Goal: Task Accomplishment & Management: Use online tool/utility

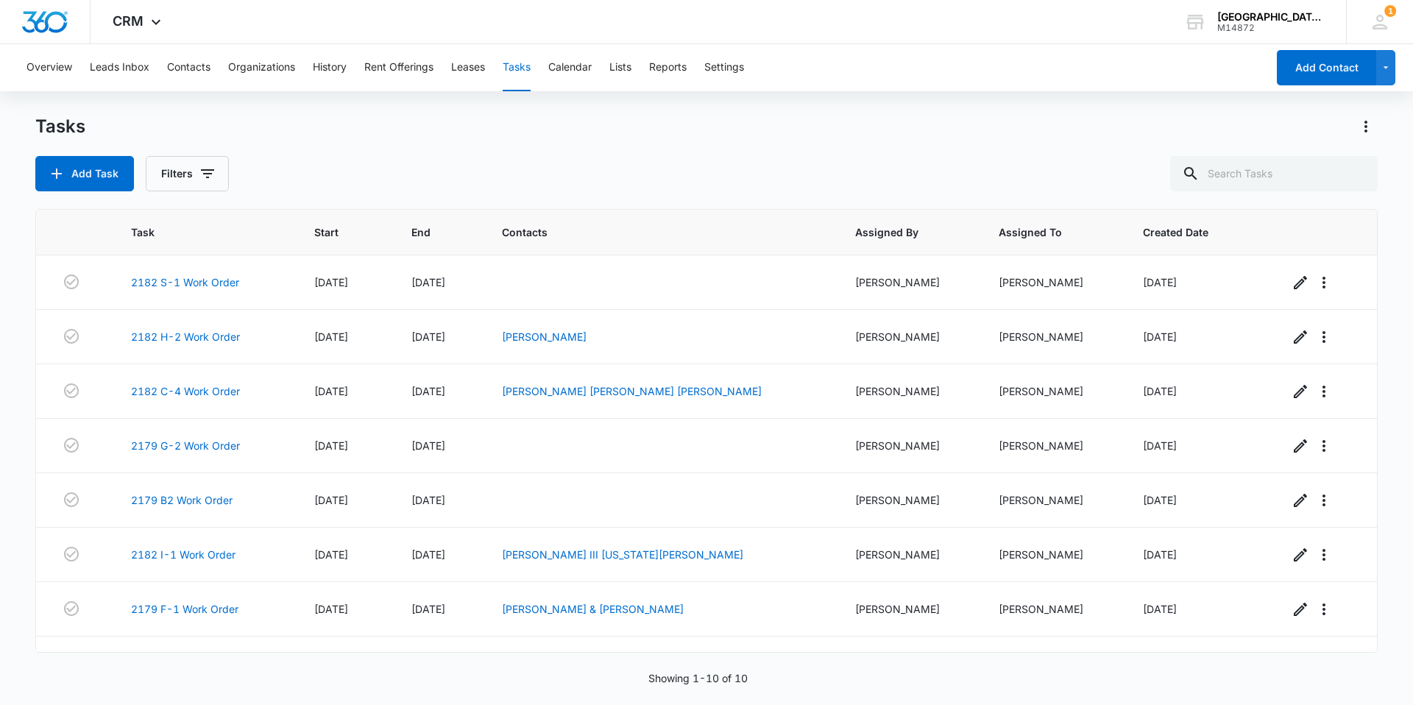
scroll to position [147, 0]
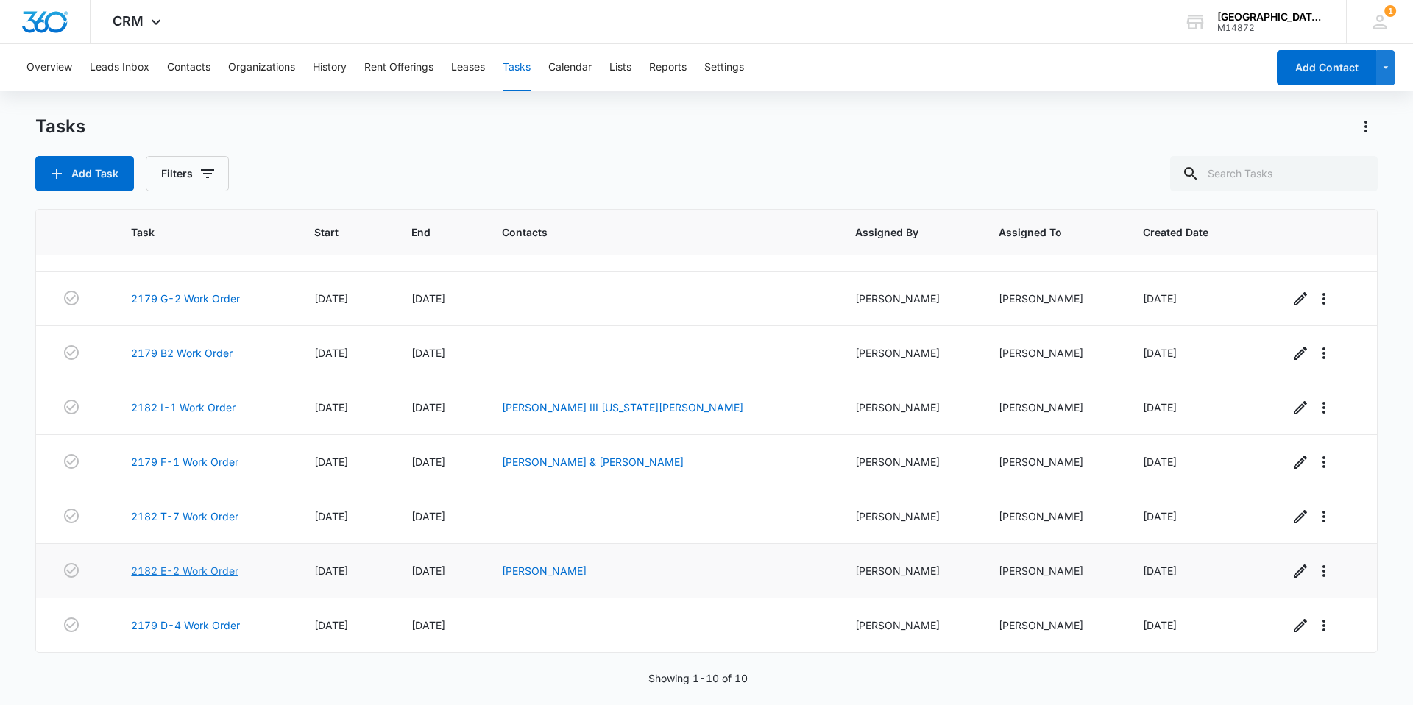
click at [188, 570] on link "2182 E-2 Work Order" at bounding box center [184, 570] width 107 height 15
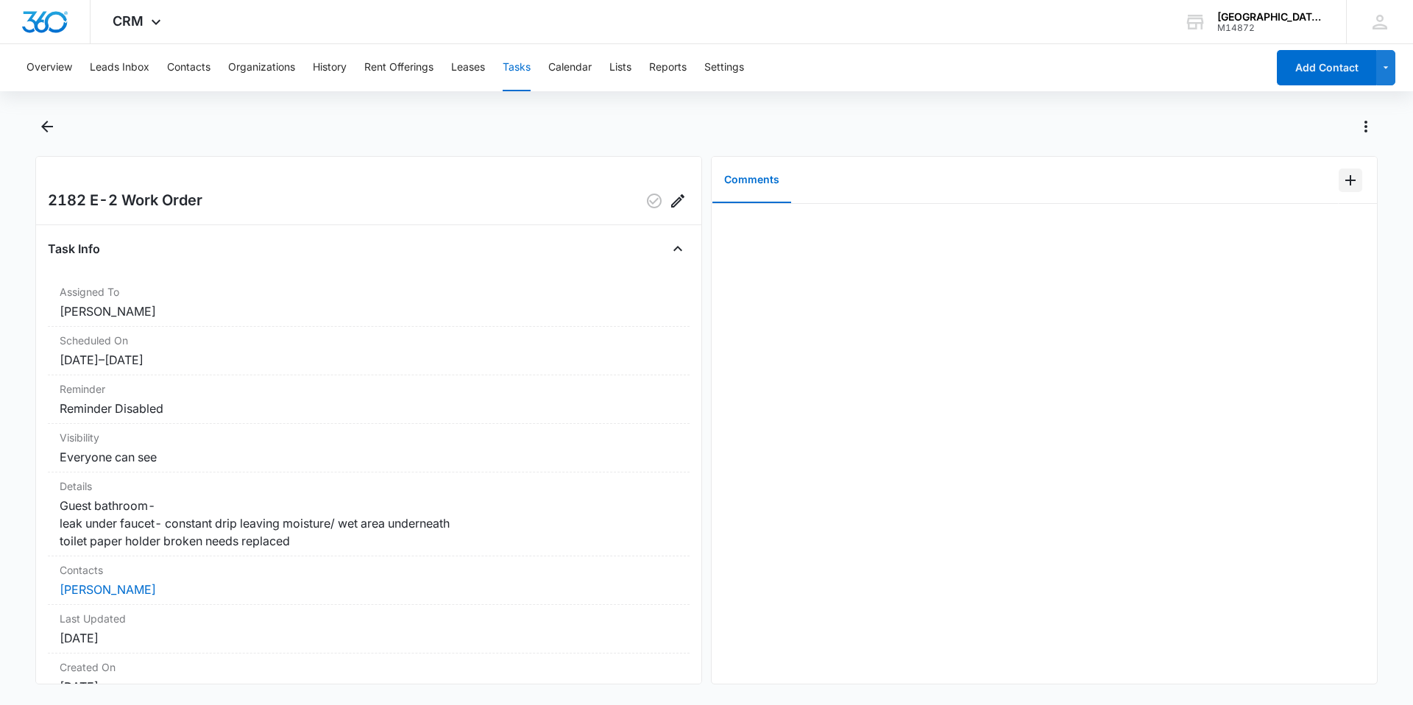
click at [1346, 180] on icon "Add Comment" at bounding box center [1351, 180] width 10 height 10
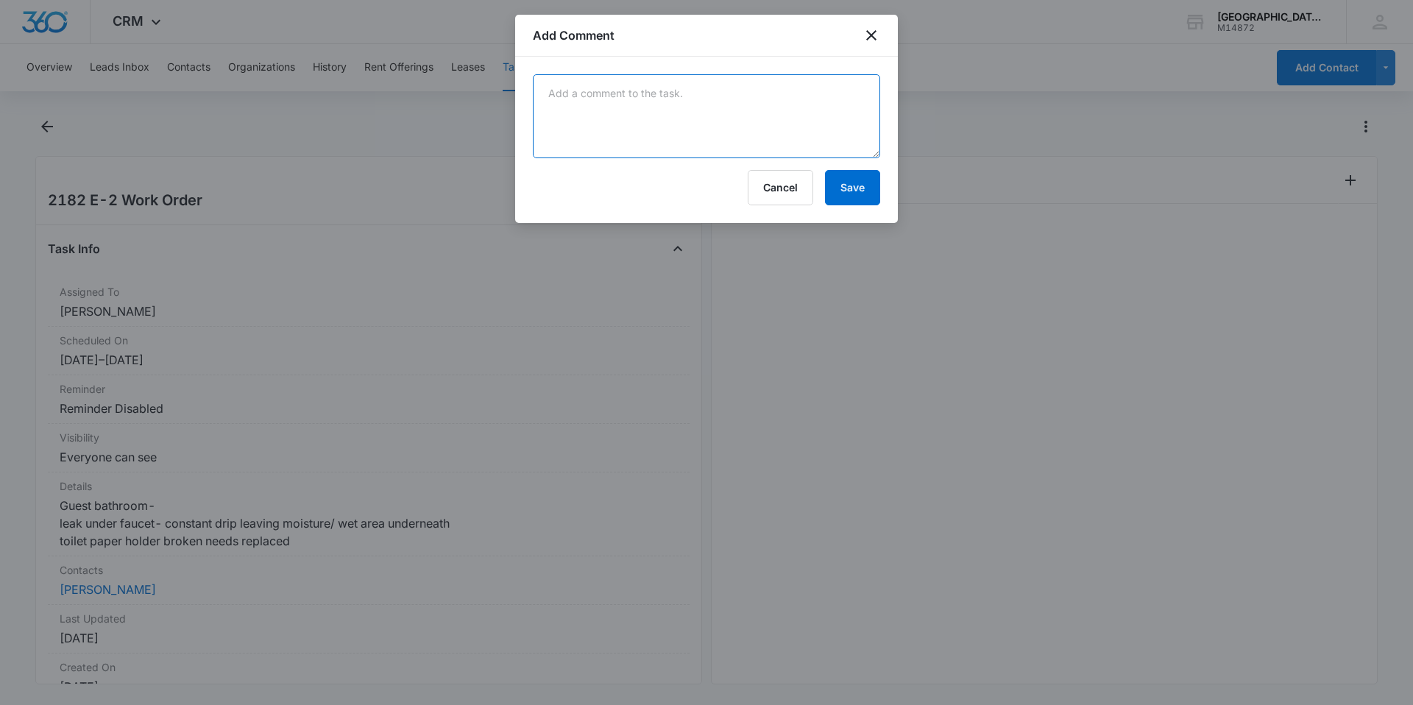
click at [838, 105] on textarea at bounding box center [706, 116] width 347 height 84
type textarea "replaced cartridge and attached tp holder -Alda"
click at [859, 174] on button "Save" at bounding box center [852, 187] width 55 height 35
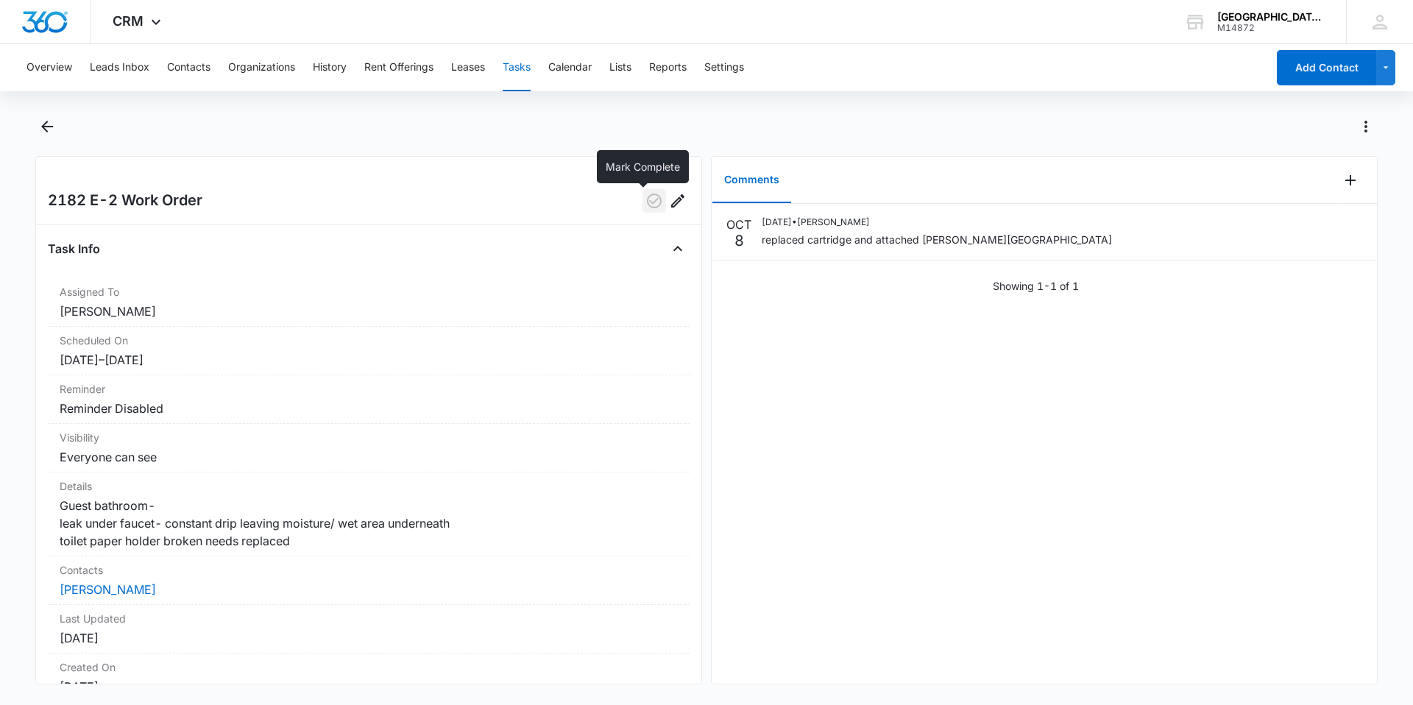
click at [646, 202] on icon "button" at bounding box center [655, 201] width 18 height 18
click at [42, 126] on icon "Back" at bounding box center [47, 127] width 18 height 18
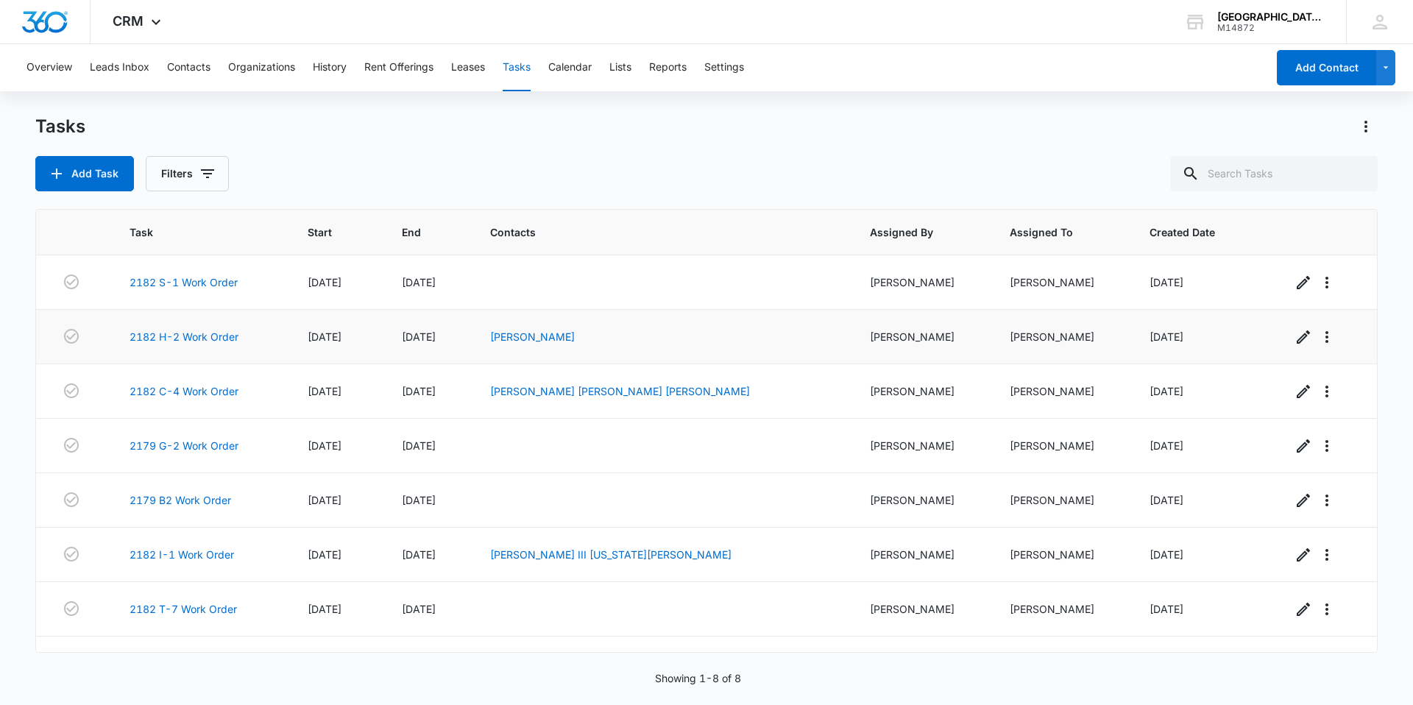
drag, startPoint x: 278, startPoint y: 326, endPoint x: 280, endPoint y: 342, distance: 15.7
drag, startPoint x: 280, startPoint y: 342, endPoint x: 241, endPoint y: 523, distance: 185.2
click at [239, 523] on td "2179 B2 Work Order" at bounding box center [201, 500] width 178 height 54
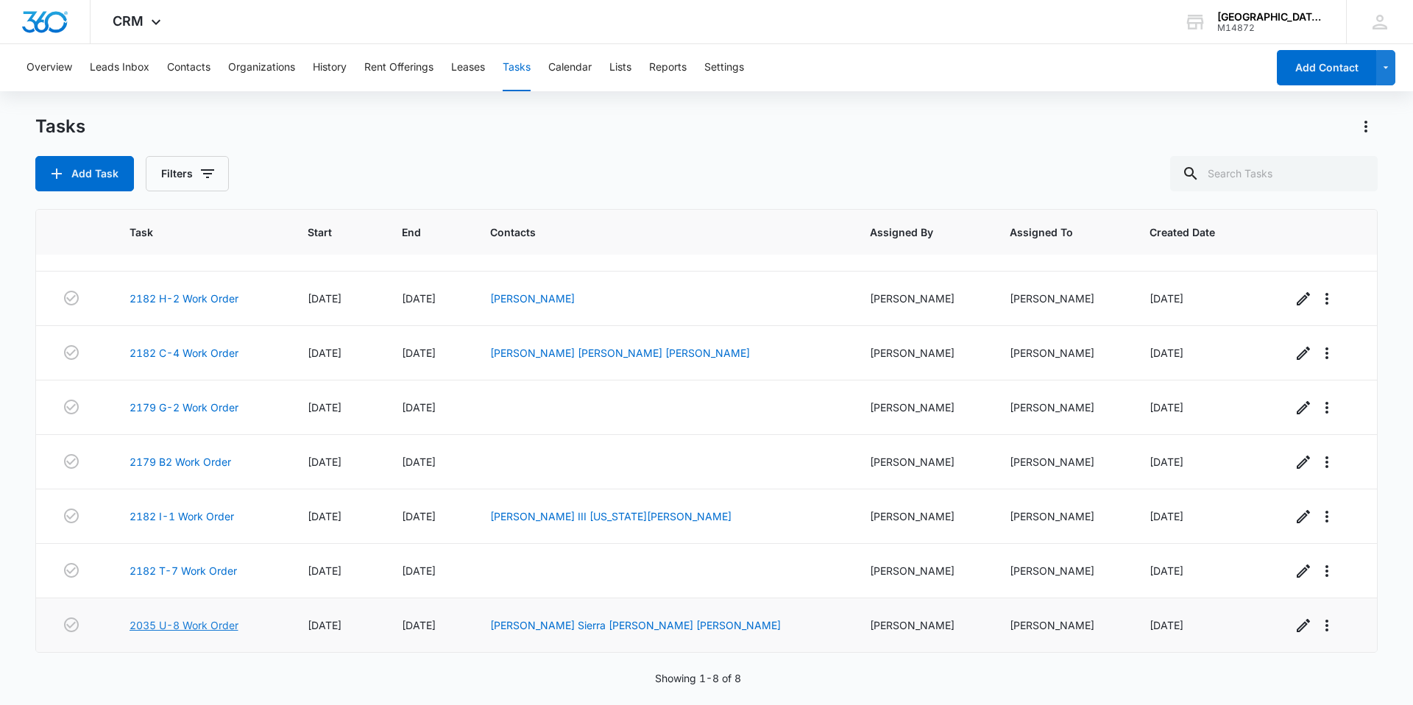
click at [221, 624] on link "2035 U-8 Work Order" at bounding box center [184, 625] width 109 height 15
